Goal: Task Accomplishment & Management: Use online tool/utility

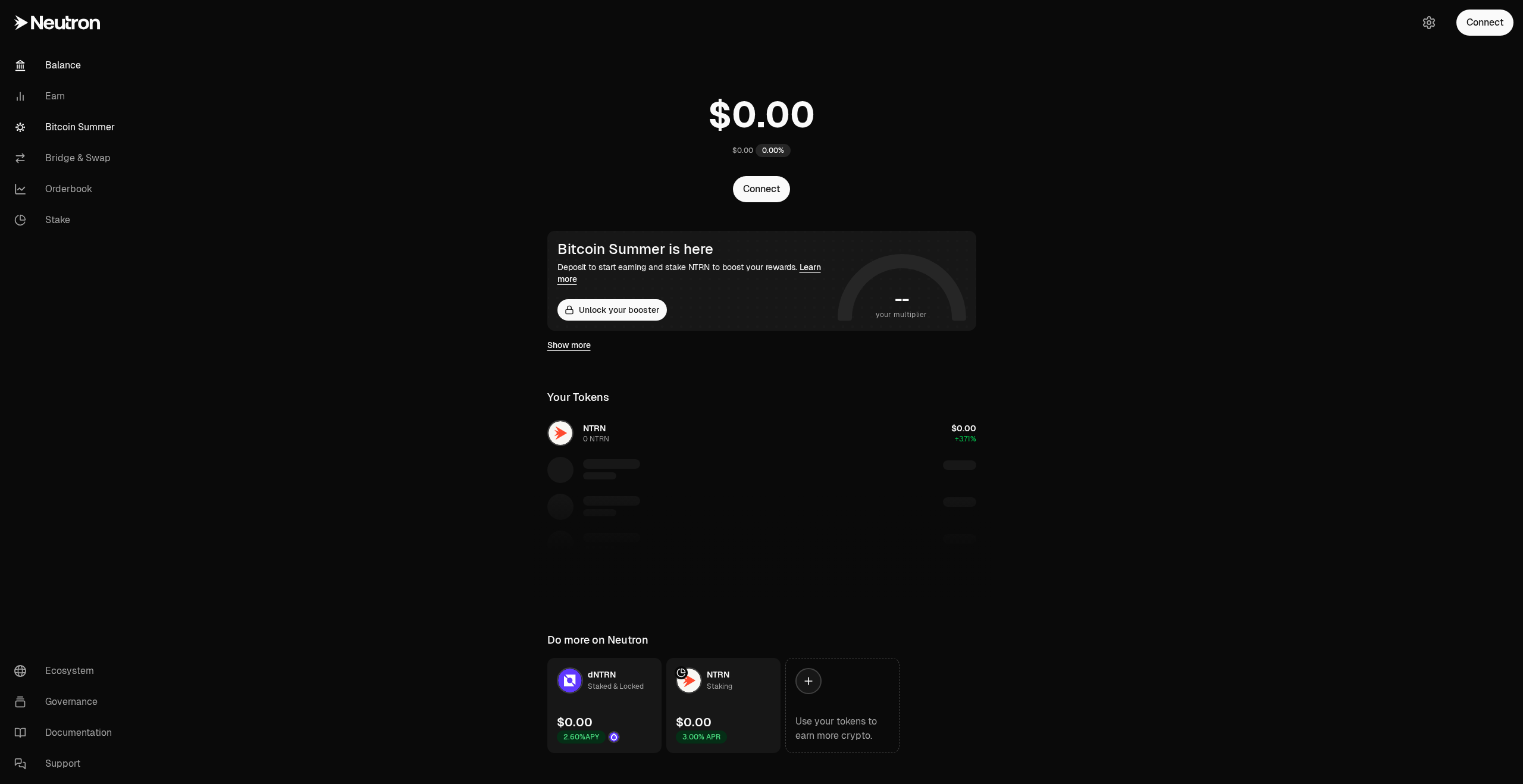
click at [78, 125] on link "Bitcoin Summer" at bounding box center [66, 127] width 124 height 31
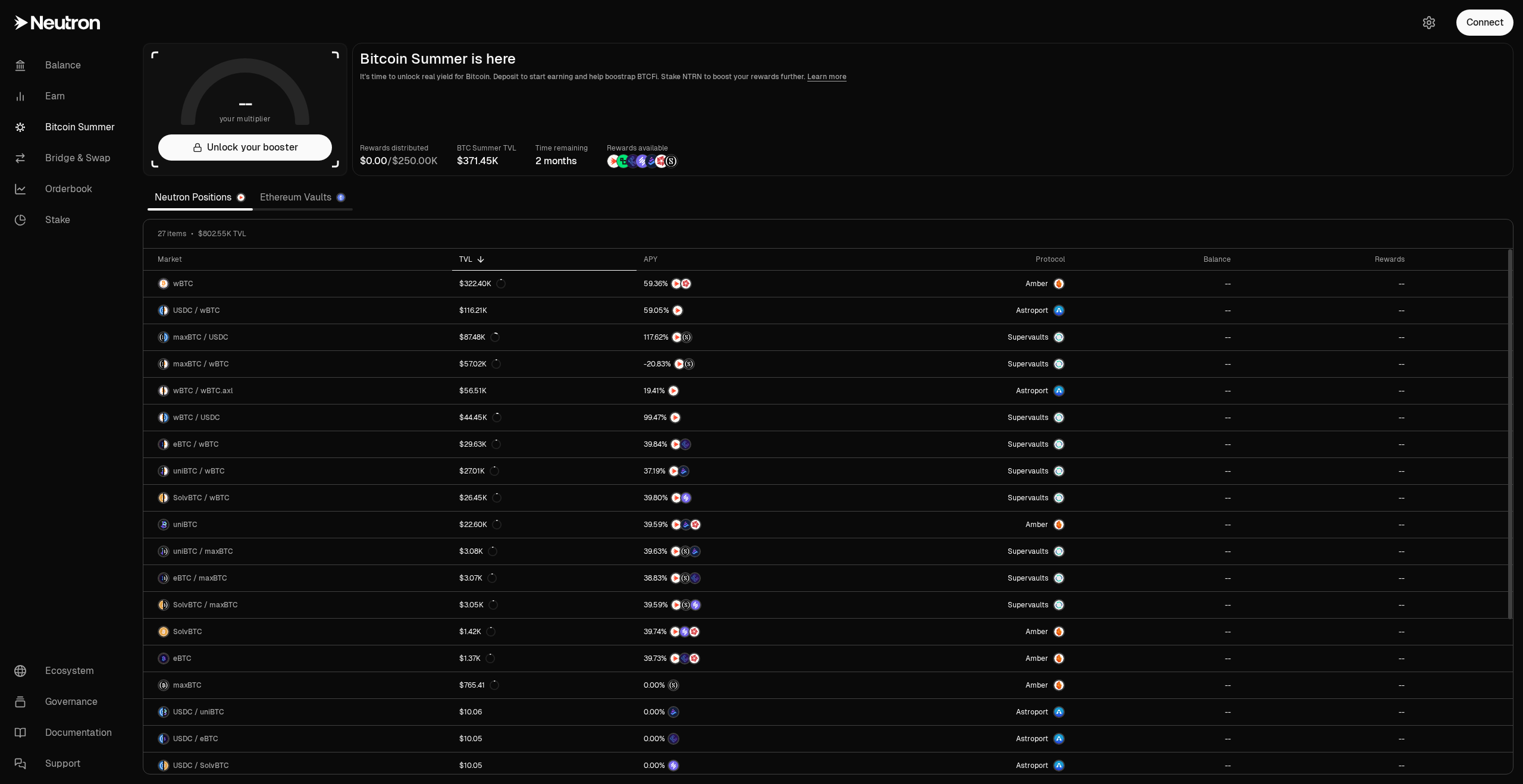
click at [1491, 40] on div "Connect" at bounding box center [1466, 22] width 114 height 45
click at [1485, 30] on button "Connect" at bounding box center [1485, 22] width 57 height 26
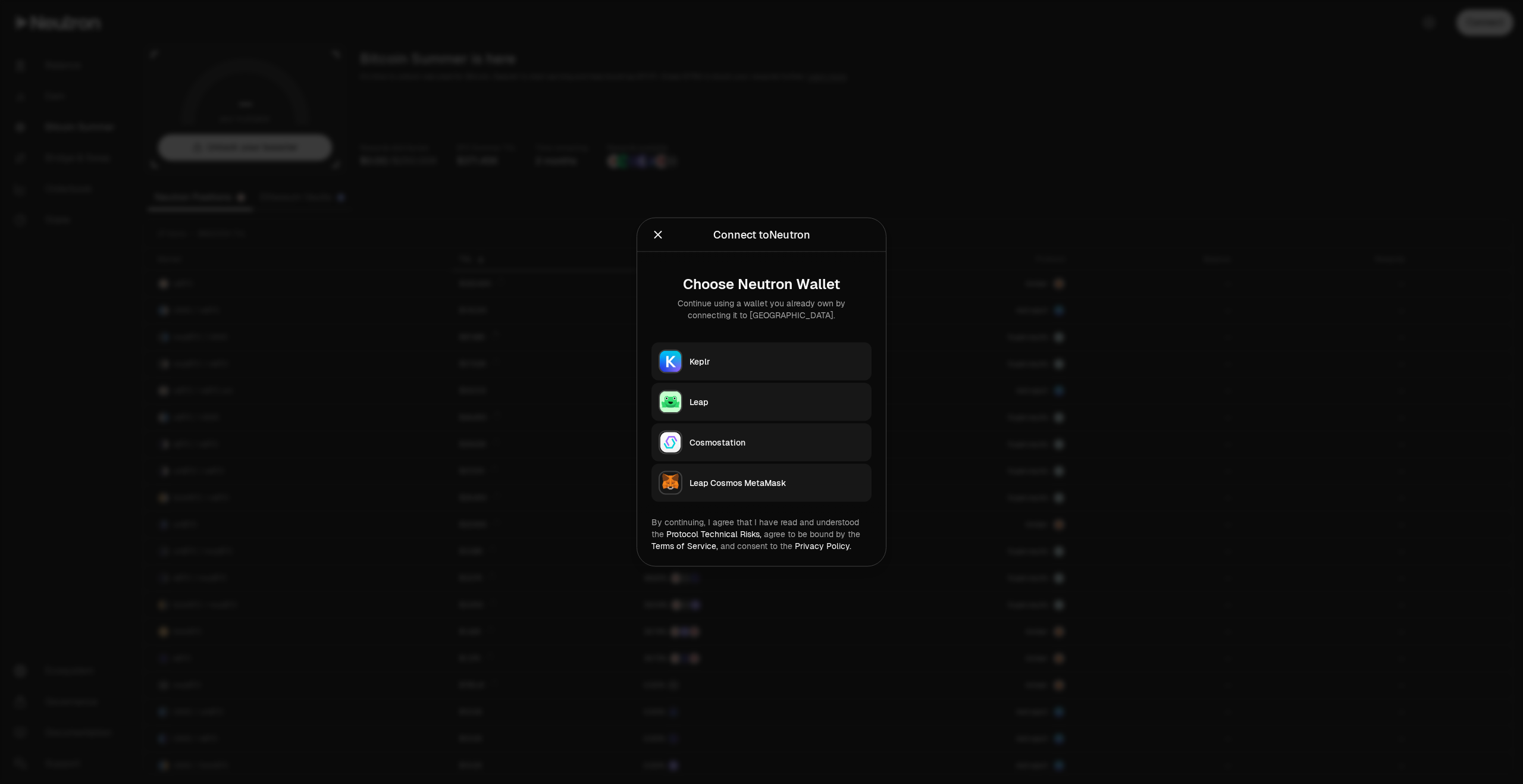
click at [709, 369] on button "Keplr" at bounding box center [761, 361] width 220 height 38
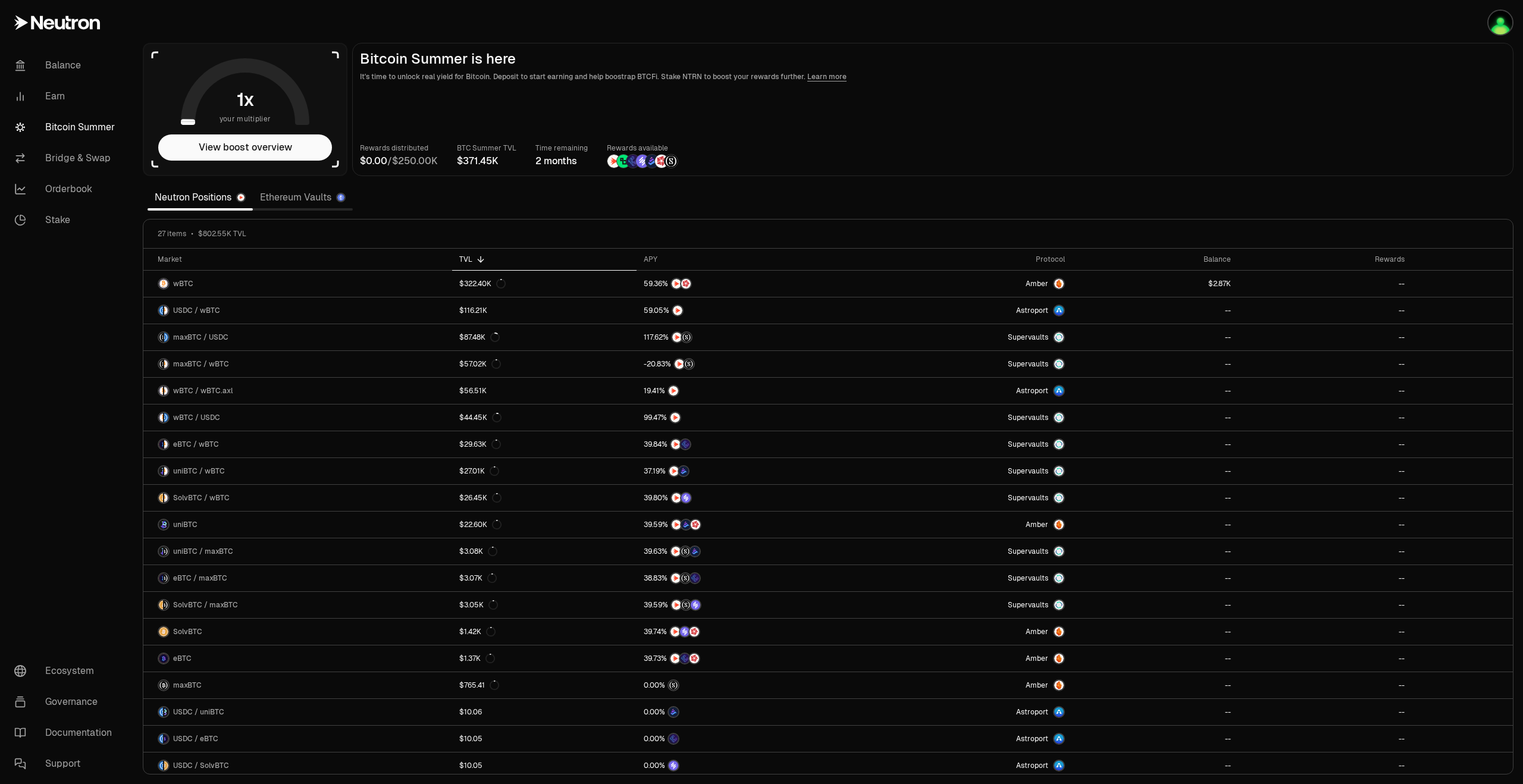
click at [118, 269] on nav "Balance Earn Bitcoin Summer Bridge & Swap Orderbook Stake Ecosystem Governance …" at bounding box center [66, 415] width 133 height 739
click at [52, 57] on link "Balance" at bounding box center [66, 65] width 124 height 31
